Goal: Find specific page/section: Find specific page/section

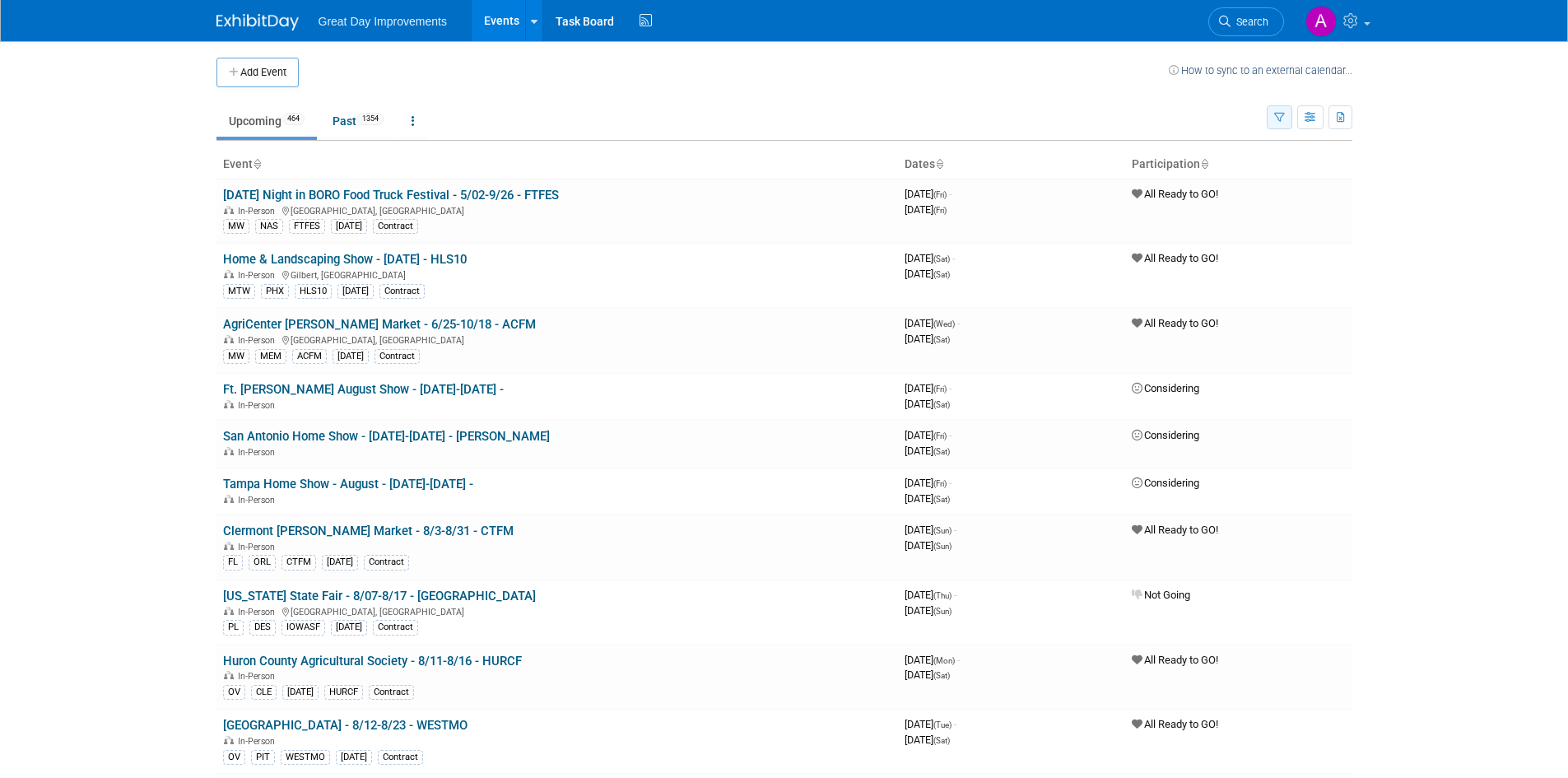
click at [1278, 121] on icon "button" at bounding box center [1279, 118] width 11 height 11
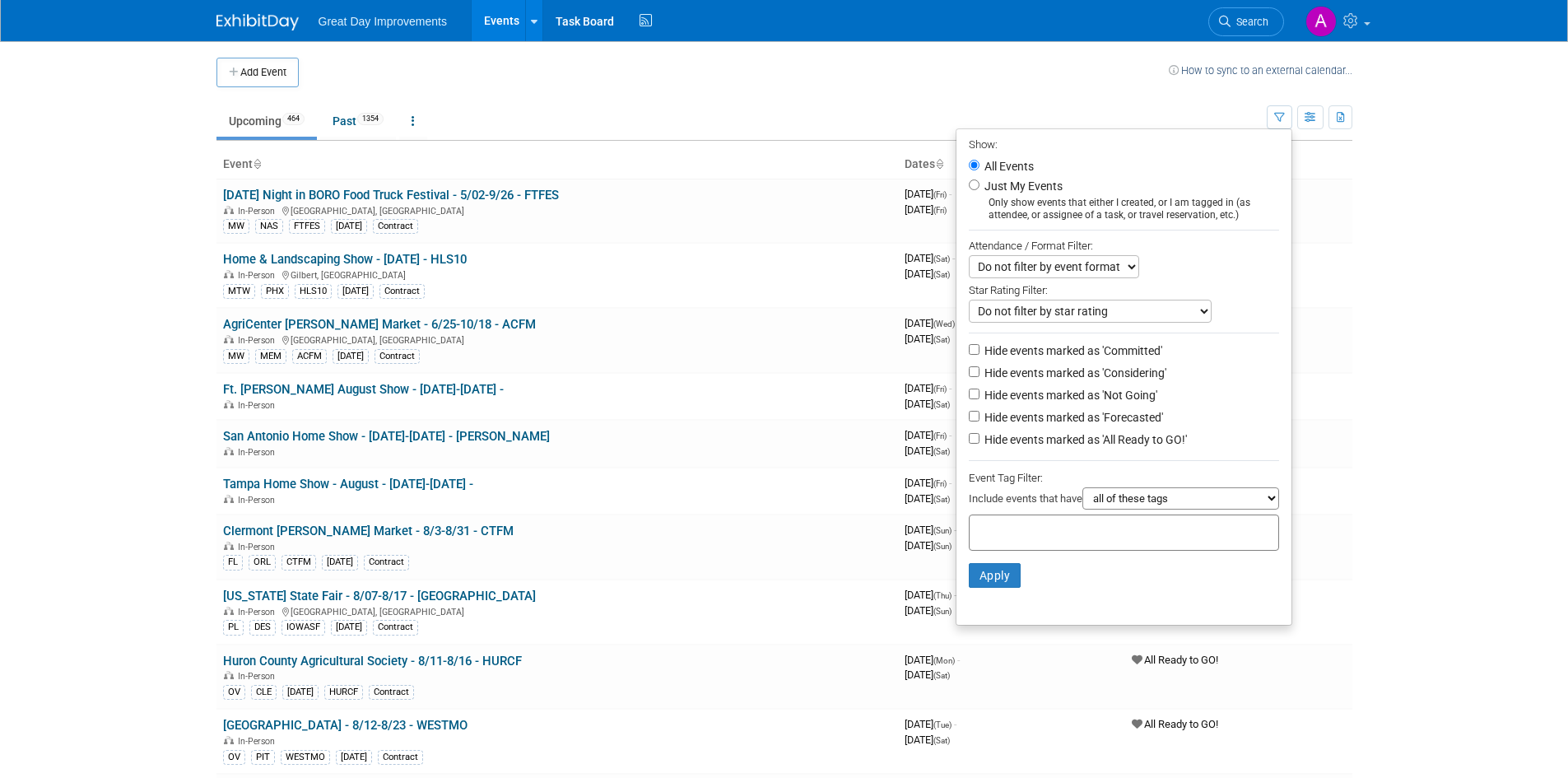
click at [1023, 546] on div at bounding box center [1124, 533] width 310 height 36
type input "SE"
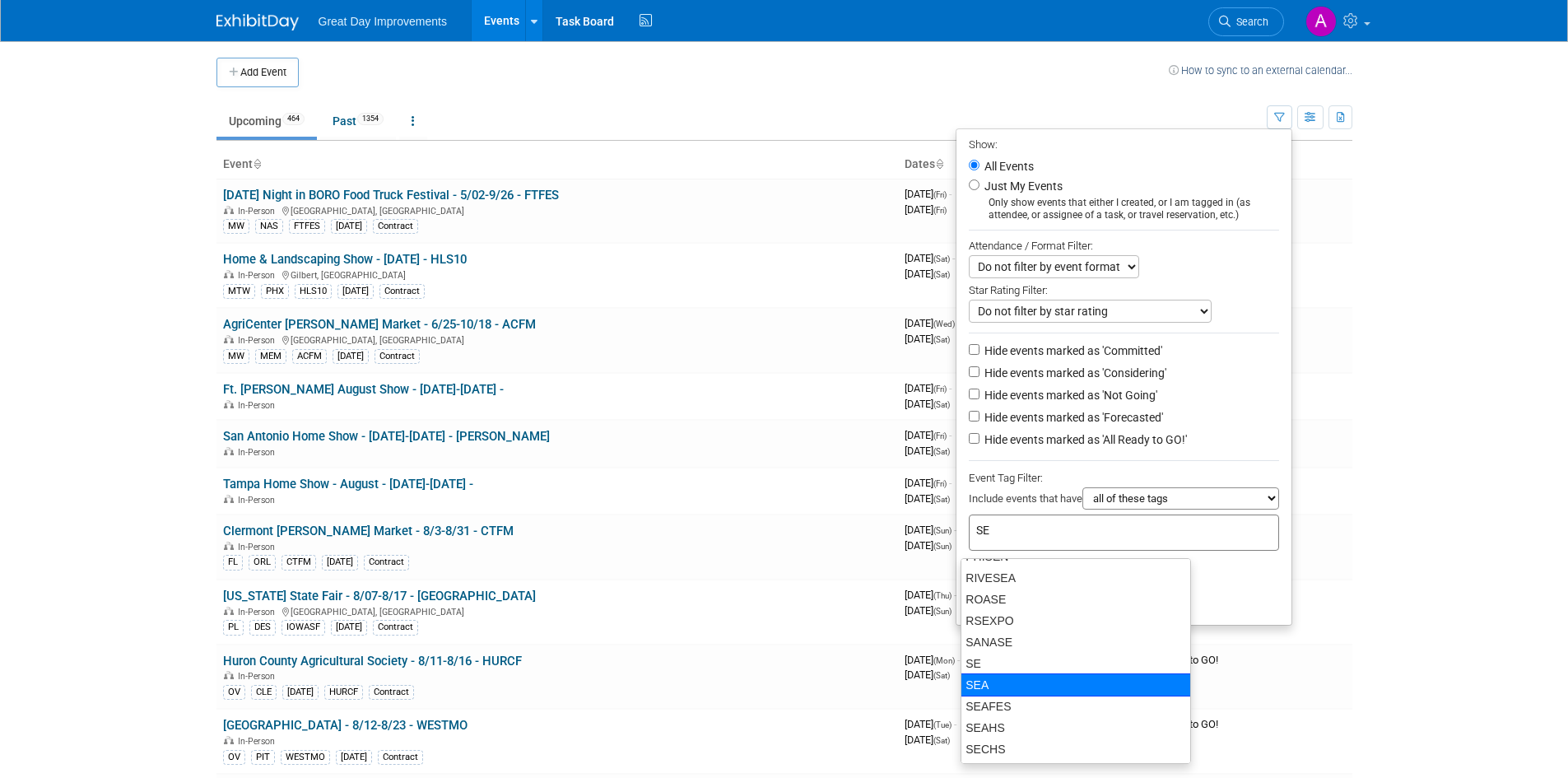
scroll to position [560, 0]
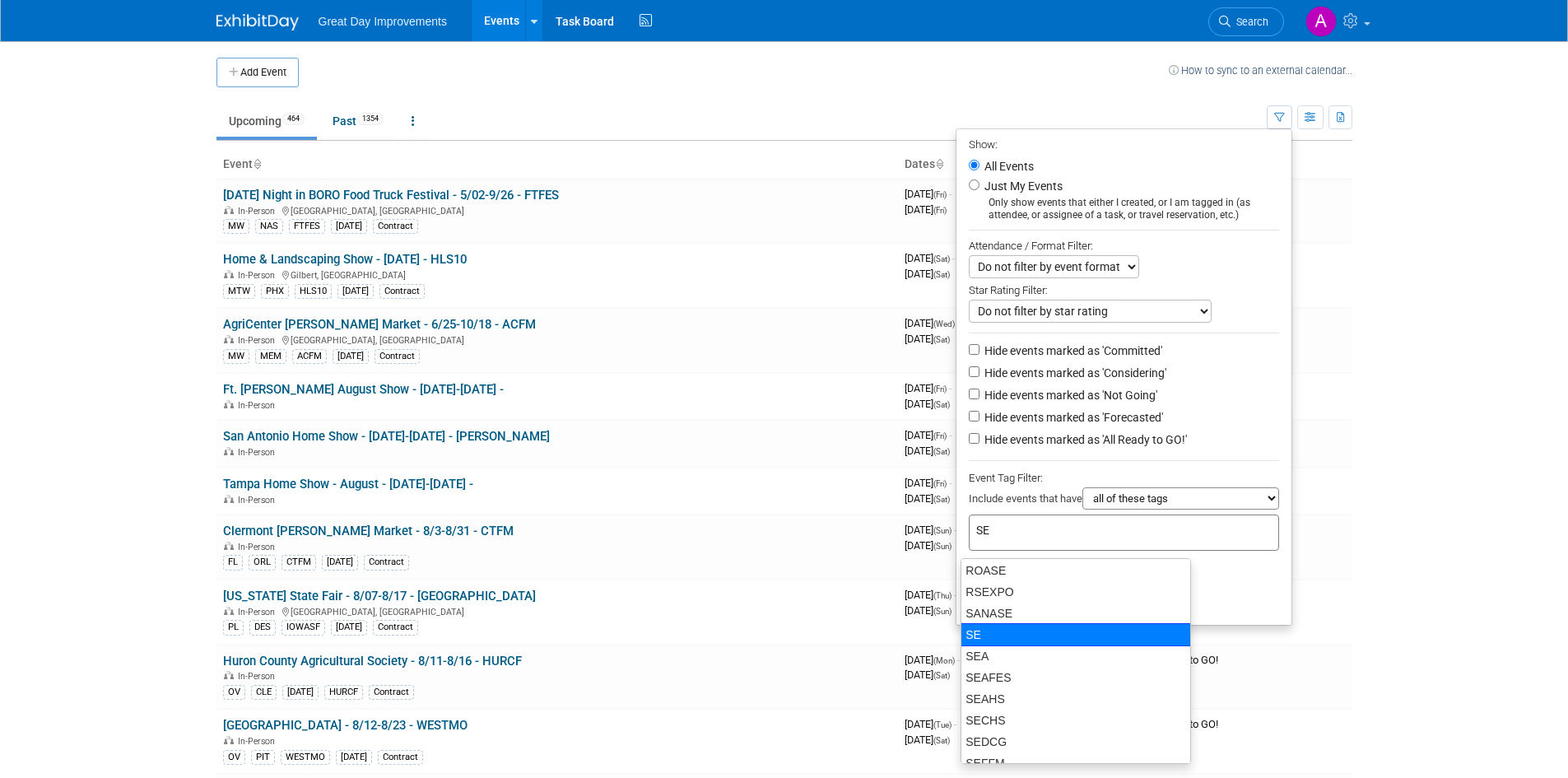
click at [992, 631] on div "SE" at bounding box center [1076, 634] width 231 height 23
type input "SE"
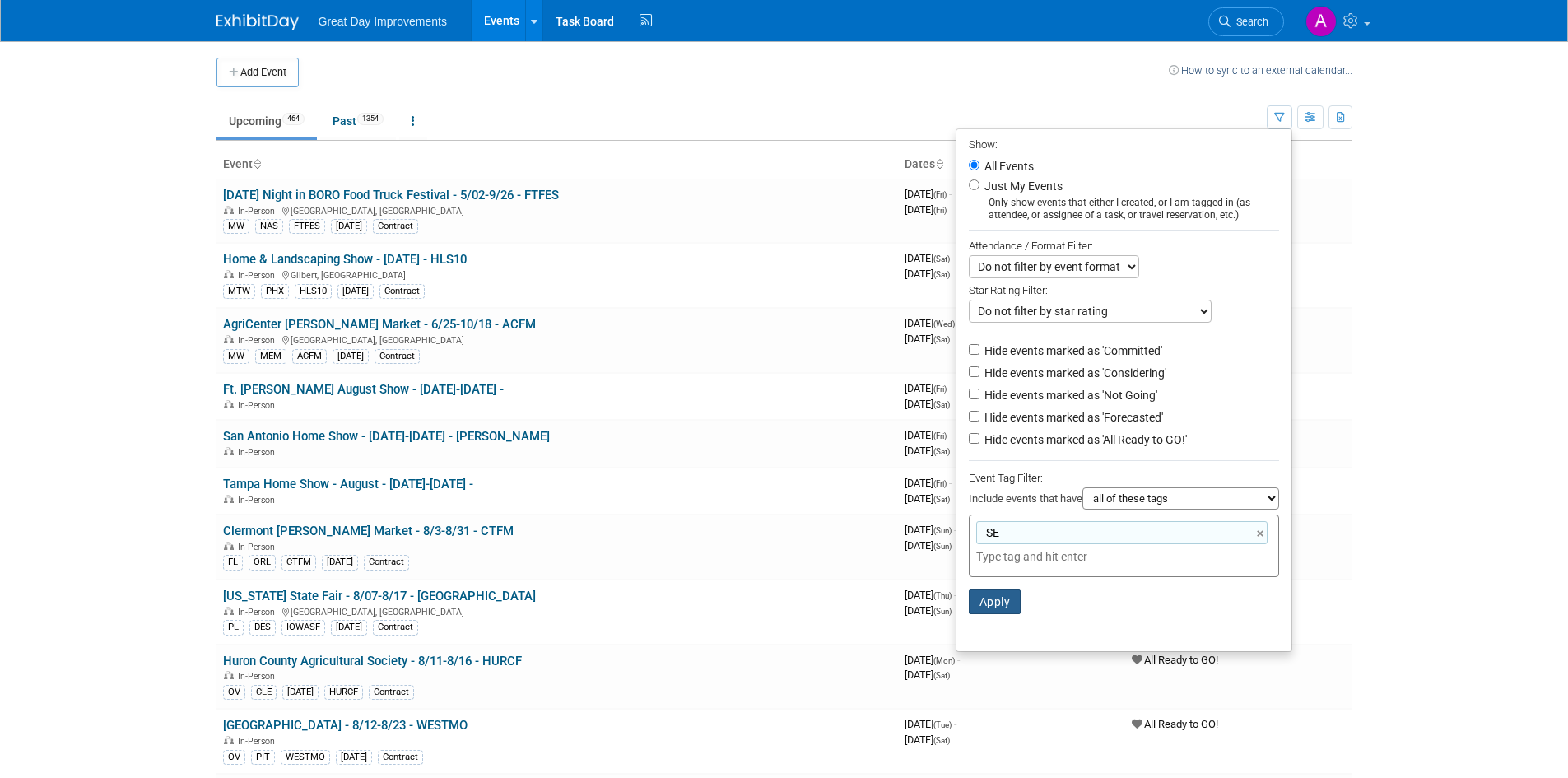
click at [997, 608] on button "Apply" at bounding box center [994, 602] width 53 height 25
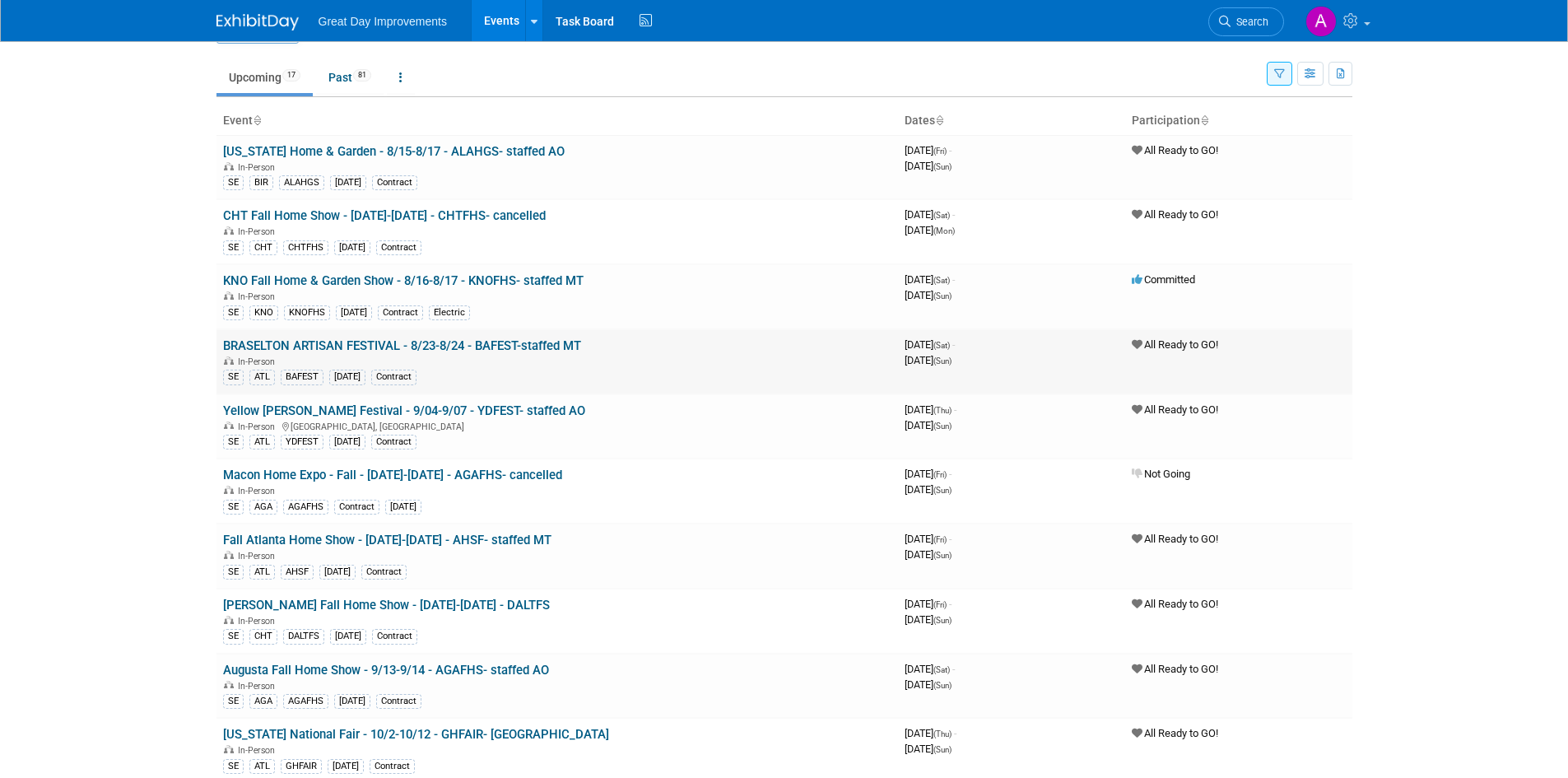
scroll to position [82, 0]
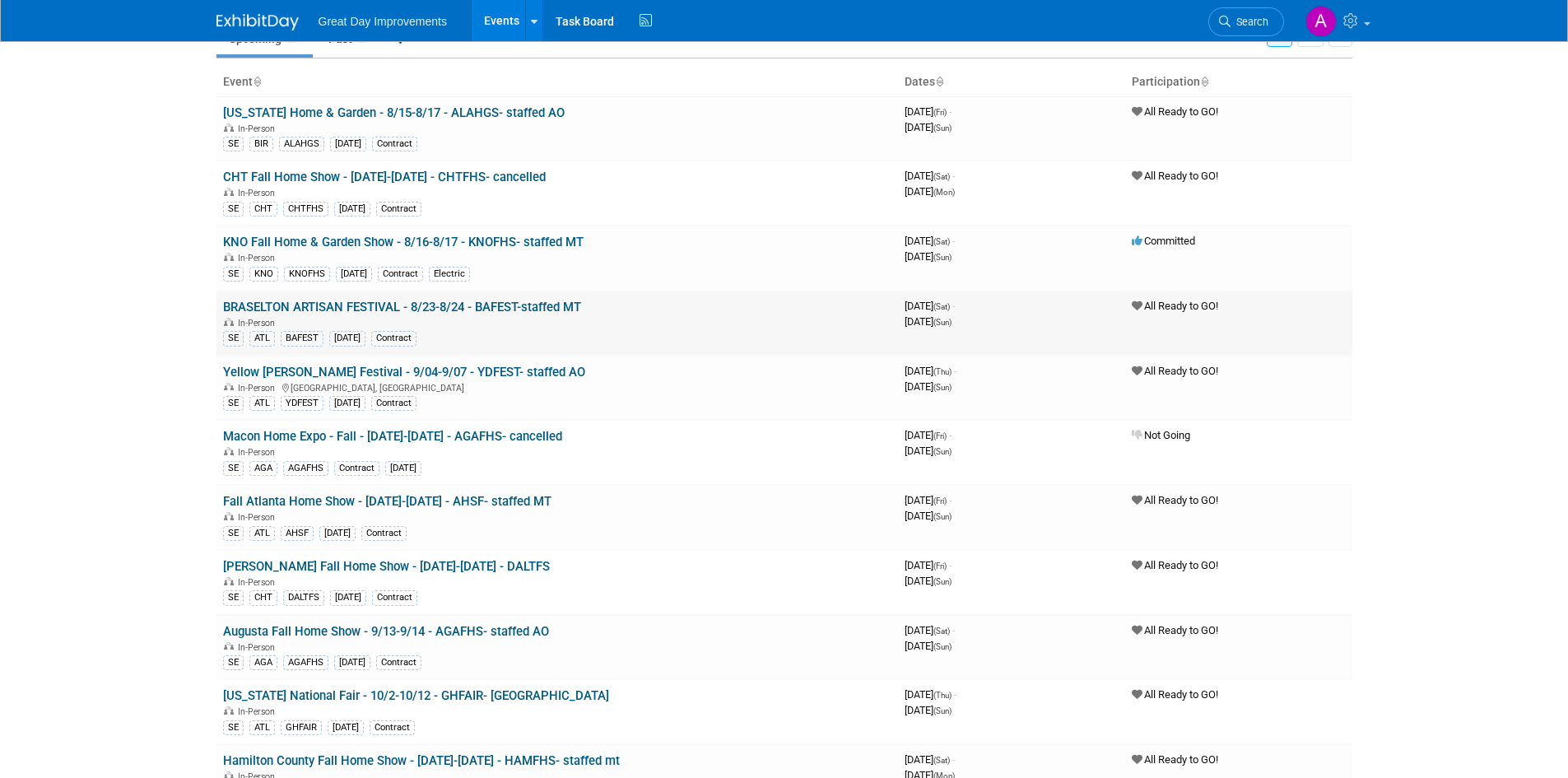
click at [524, 307] on link "BRASELTON ARTISAN FESTIVAL - 8/23-8/24 - BAFEST-staffed MT" at bounding box center [402, 307] width 358 height 14
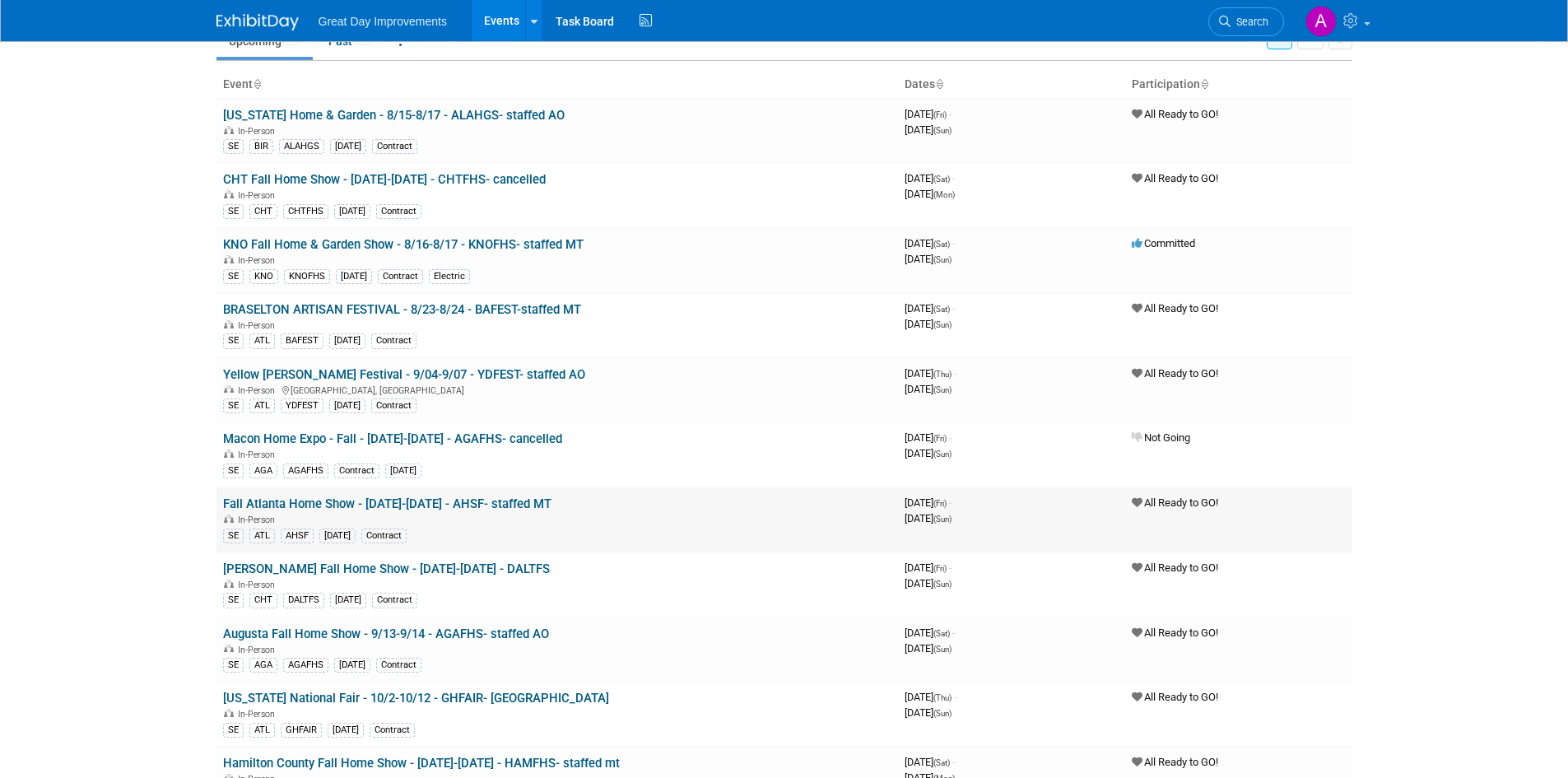
scroll to position [0, 0]
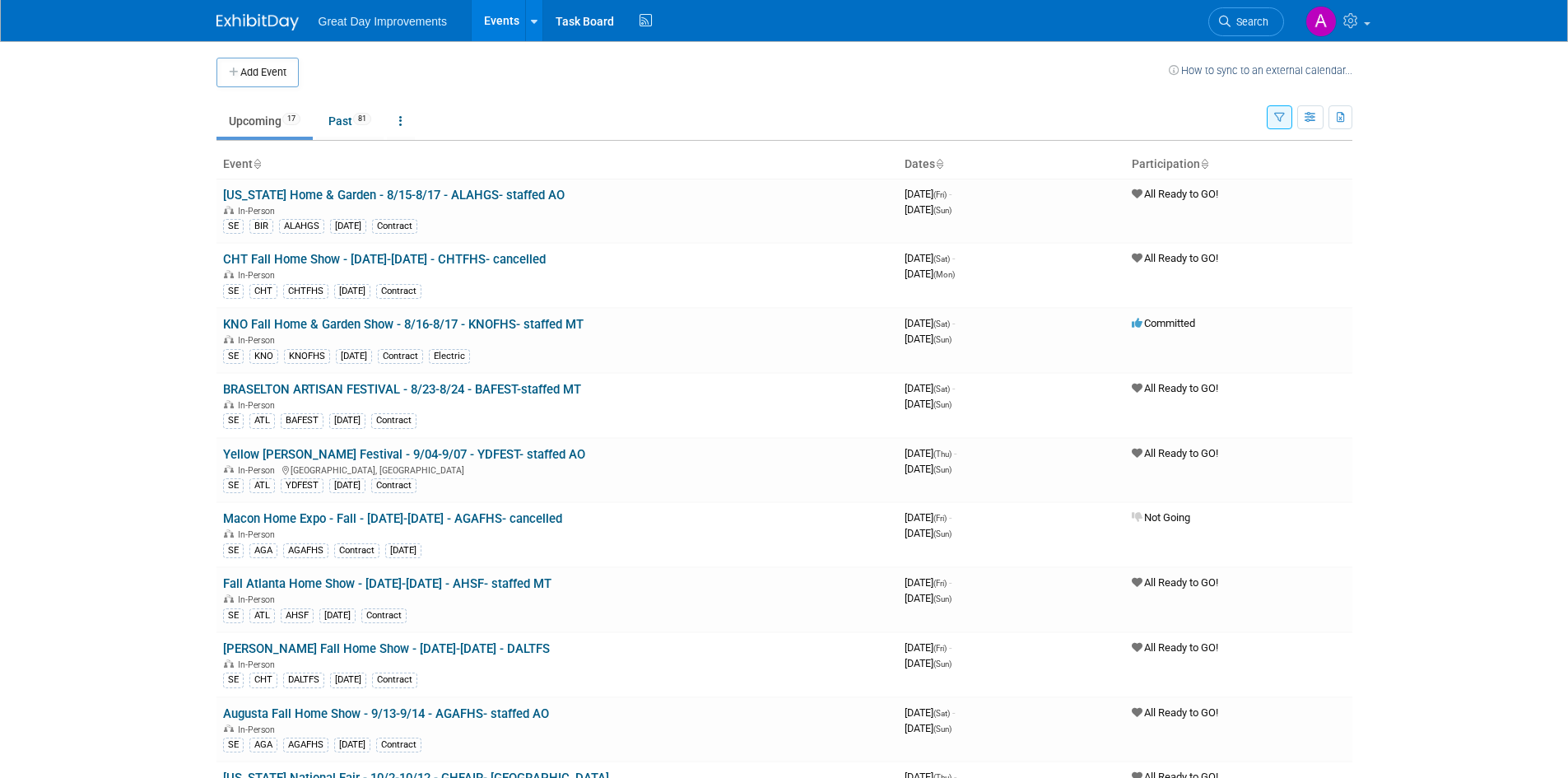
drag, startPoint x: 543, startPoint y: 388, endPoint x: 649, endPoint y: 387, distance: 106.0
click at [543, 388] on link "BRASELTON ARTISAN FESTIVAL - 8/23-8/24 - BAFEST-staffed MT" at bounding box center [402, 389] width 358 height 14
click at [443, 459] on link "Yellow [PERSON_NAME] Festival - 9/04-9/07 - YDFEST- staffed AO" at bounding box center [404, 454] width 362 height 14
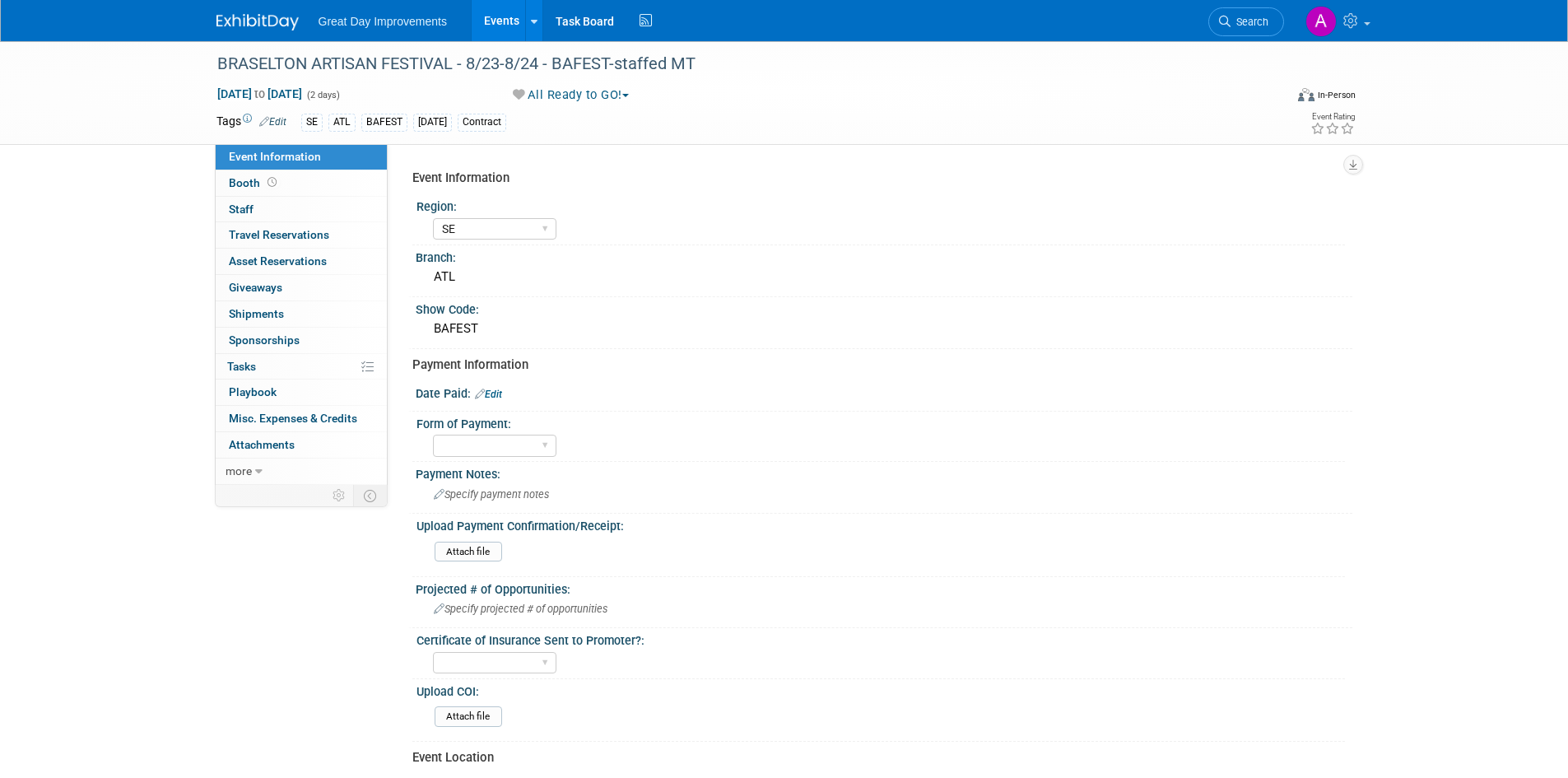
select select "SE"
select select "Yes"
